Goal: Go to known website: Access a specific website the user already knows

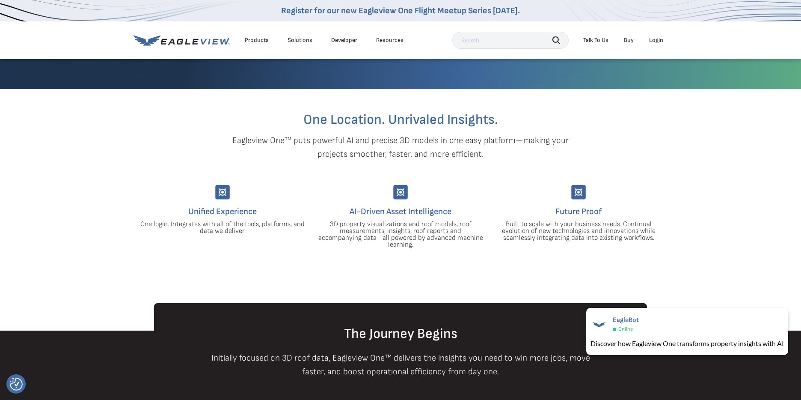
click at [661, 36] on li "Login" at bounding box center [656, 40] width 23 height 13
click at [660, 38] on div "Login" at bounding box center [656, 40] width 14 height 8
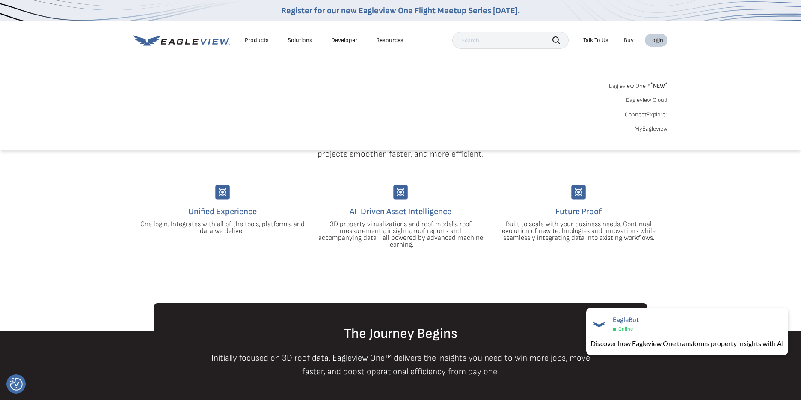
click at [641, 84] on link "Eagleview One™ * NEW *" at bounding box center [638, 85] width 59 height 10
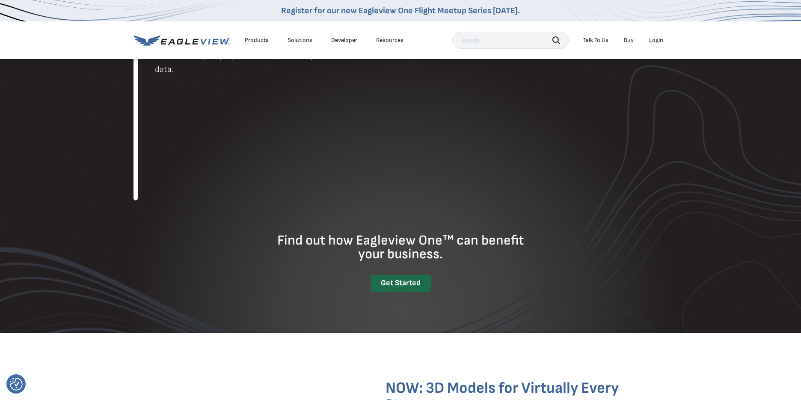
scroll to position [997, 0]
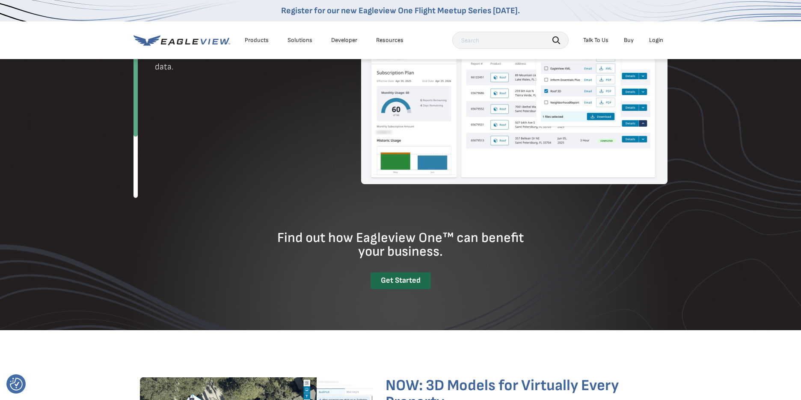
click at [656, 41] on div "Login" at bounding box center [656, 40] width 14 height 8
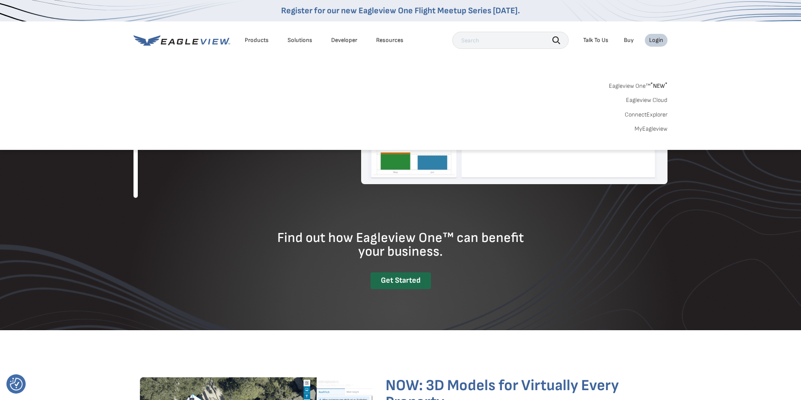
click at [663, 129] on link "MyEagleview" at bounding box center [651, 129] width 33 height 8
